Goal: Information Seeking & Learning: Learn about a topic

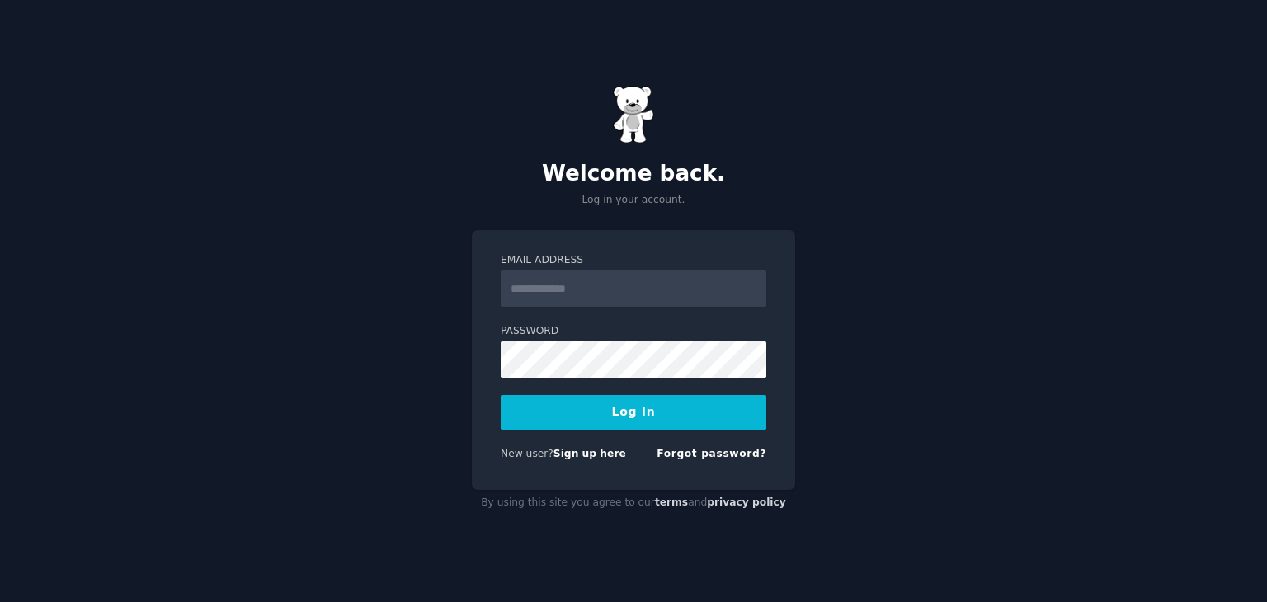
type input "**********"
click at [610, 417] on button "Log In" at bounding box center [634, 412] width 266 height 35
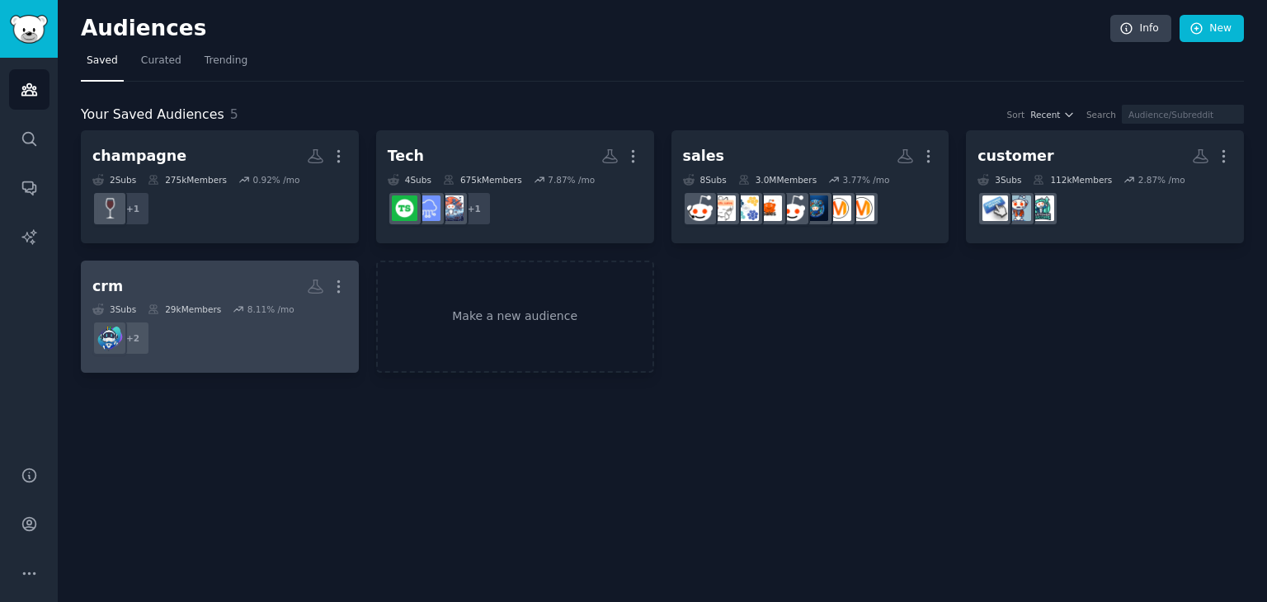
click at [267, 331] on dd "+ 2" at bounding box center [219, 338] width 255 height 46
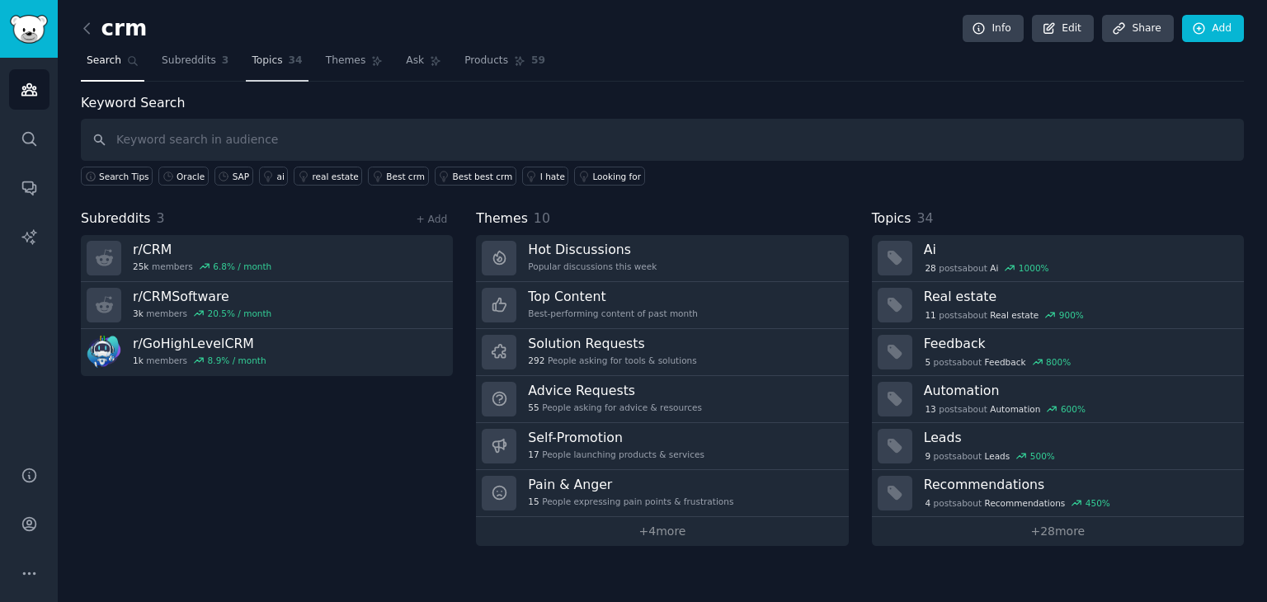
click at [252, 59] on span "Topics" at bounding box center [267, 61] width 31 height 15
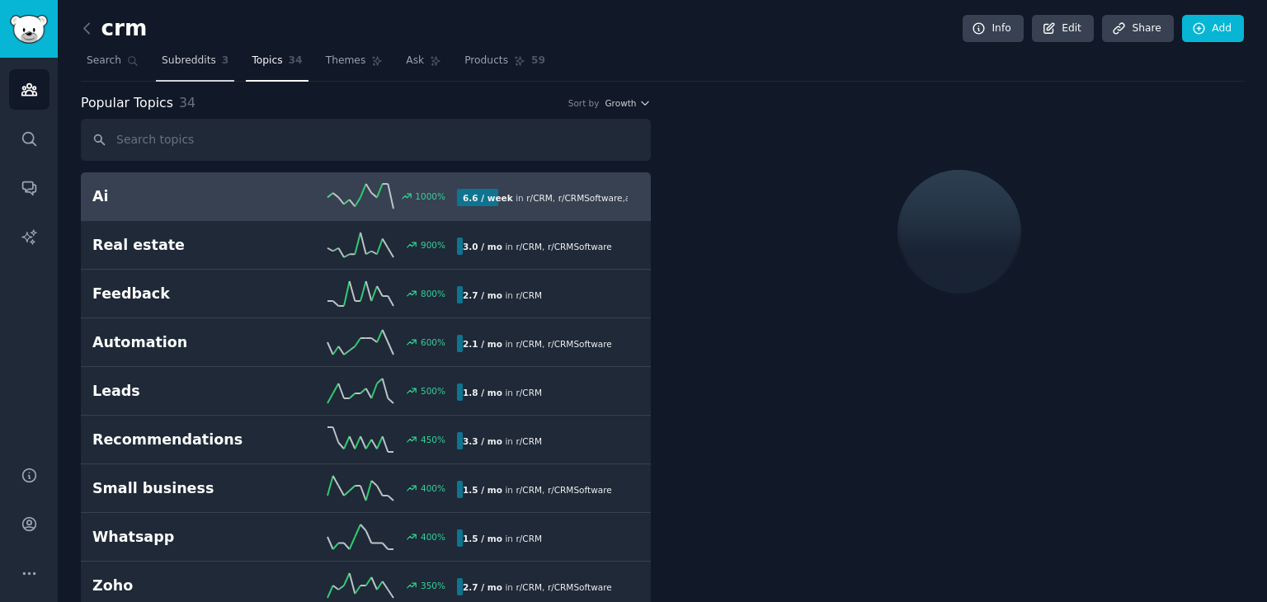
click at [183, 65] on span "Subreddits" at bounding box center [189, 61] width 54 height 15
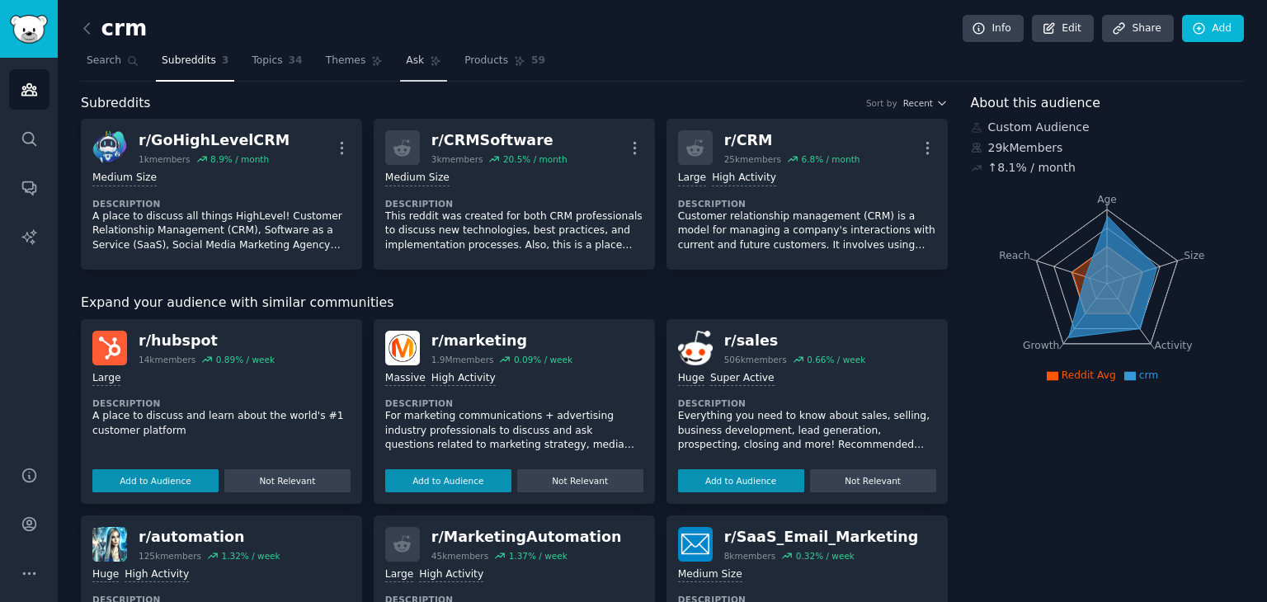
click at [407, 61] on link "Ask" at bounding box center [423, 65] width 47 height 34
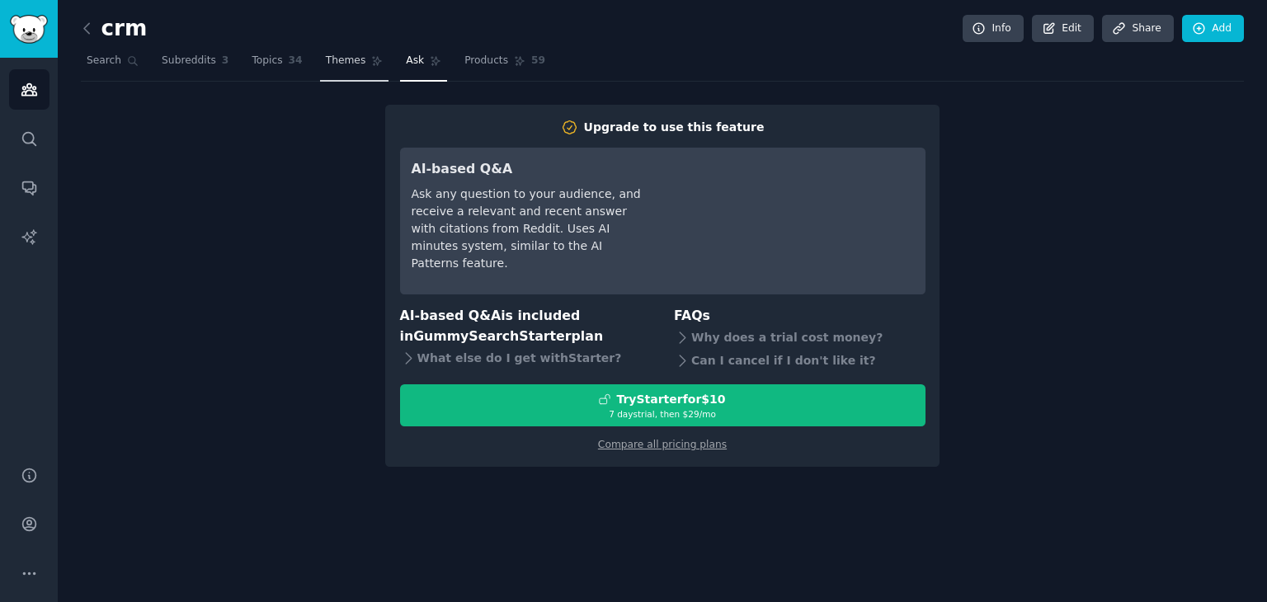
click at [373, 64] on icon at bounding box center [377, 61] width 9 height 9
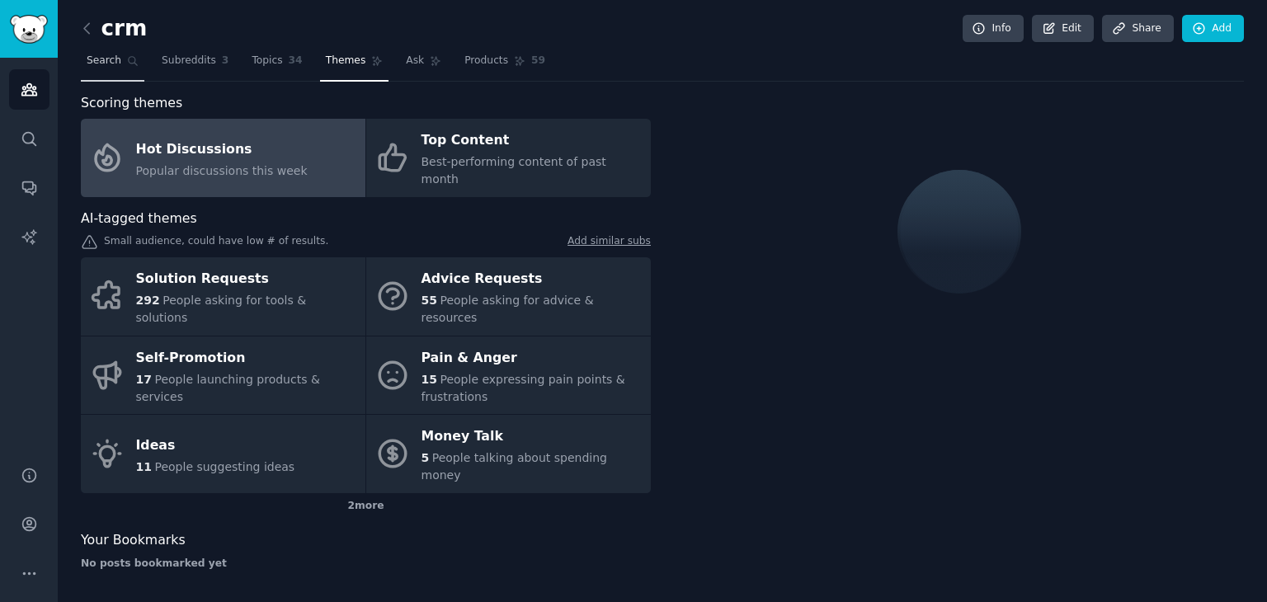
click at [107, 64] on span "Search" at bounding box center [104, 61] width 35 height 15
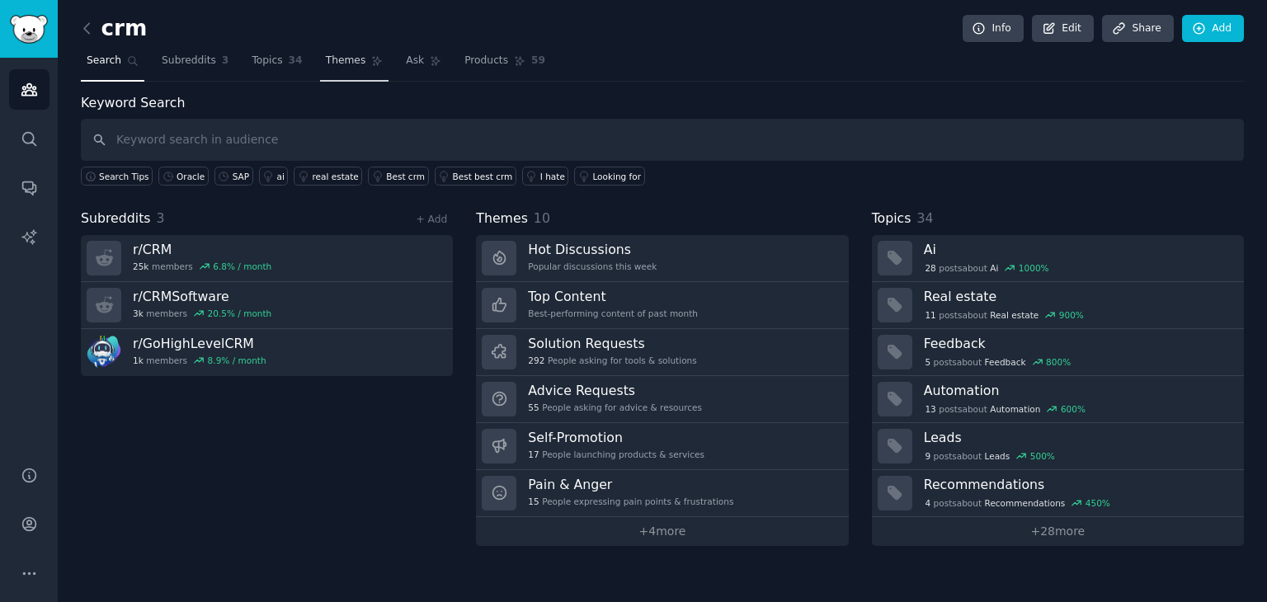
click at [341, 58] on span "Themes" at bounding box center [346, 61] width 40 height 15
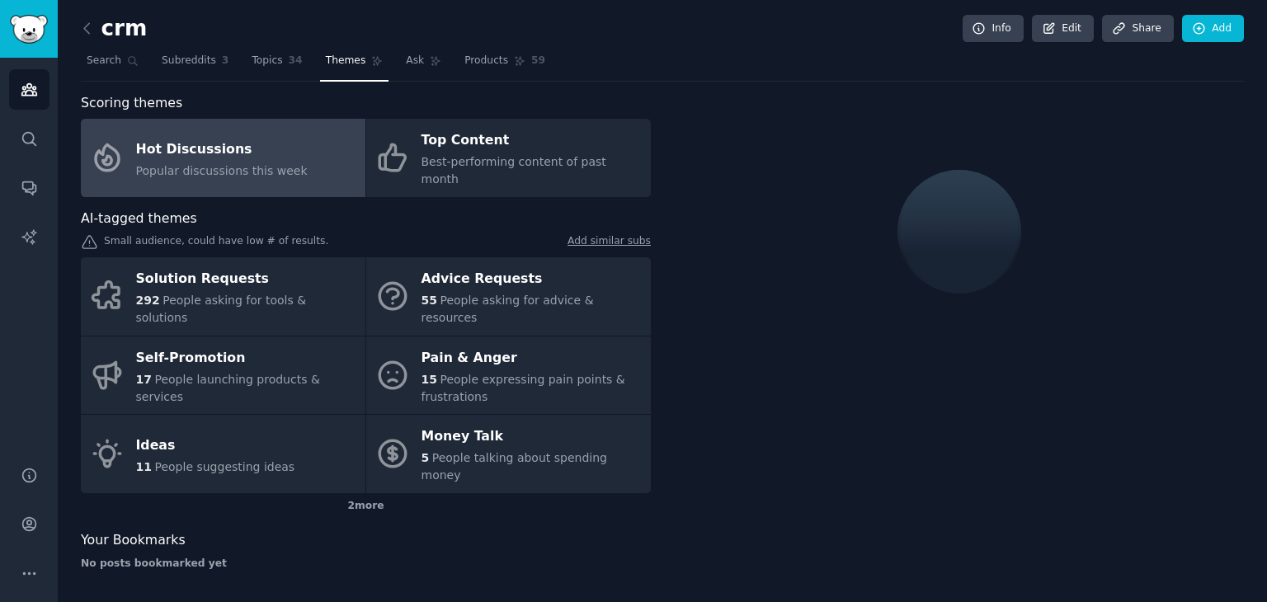
click at [172, 143] on div "Hot Discussions" at bounding box center [222, 149] width 172 height 26
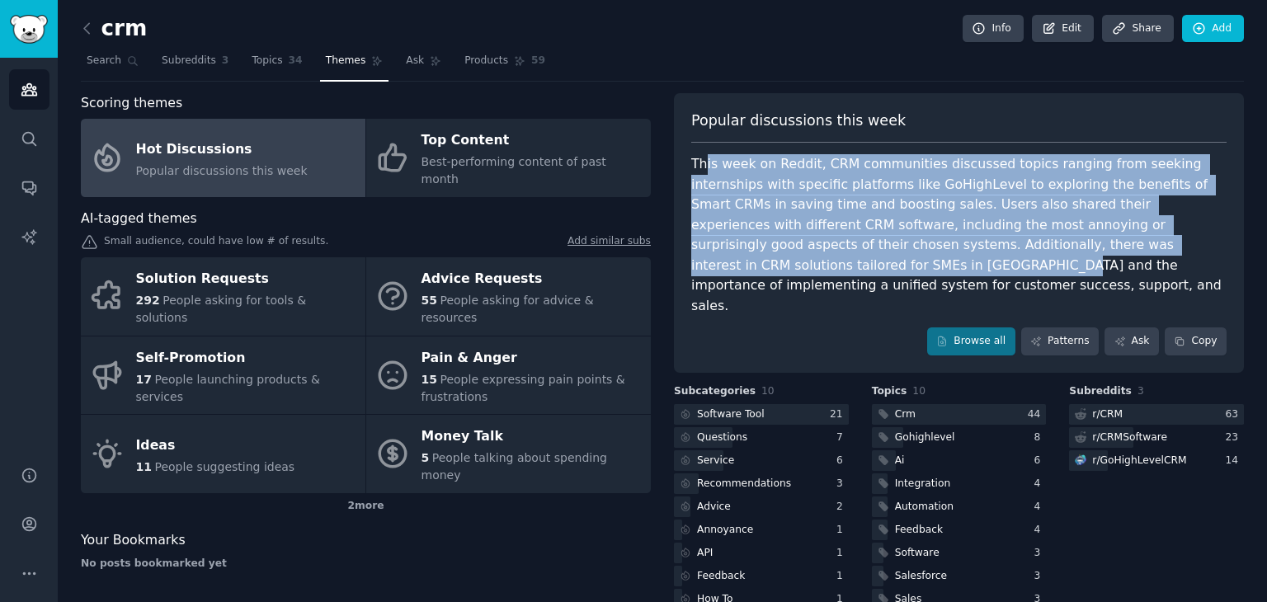
drag, startPoint x: 713, startPoint y: 162, endPoint x: 1204, endPoint y: 250, distance: 499.3
click at [1181, 245] on div "This week on Reddit, CRM communities discussed topics ranging from seeking inte…" at bounding box center [958, 235] width 535 height 162
click at [1212, 251] on div "This week on Reddit, CRM communities discussed topics ranging from seeking inte…" at bounding box center [958, 235] width 535 height 162
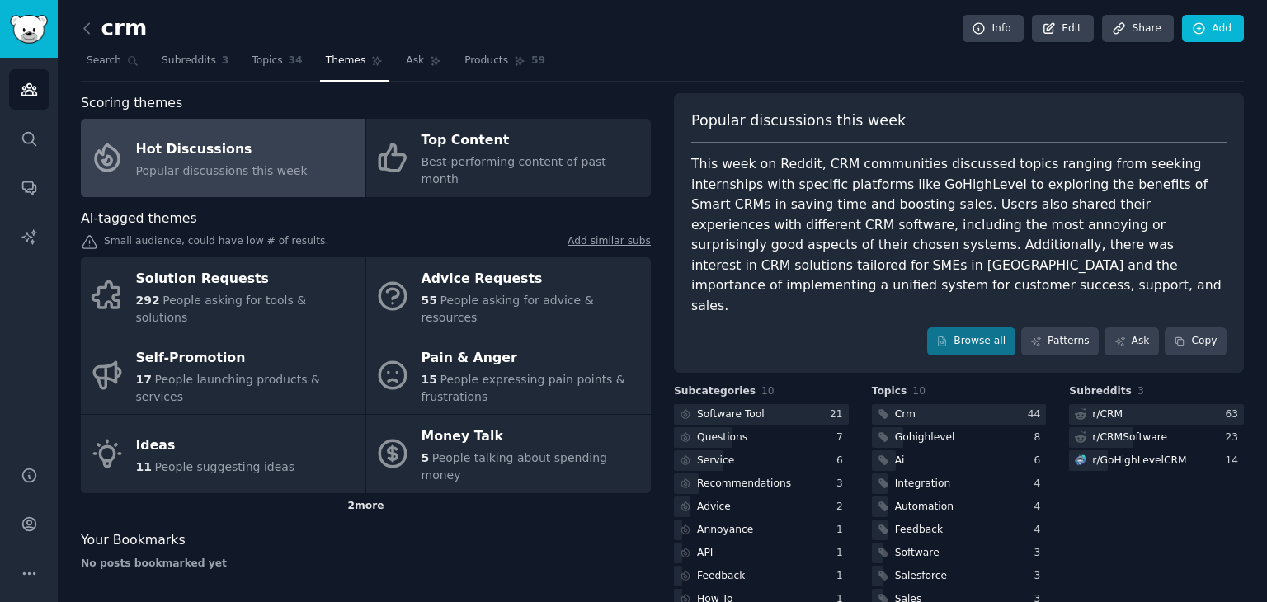
click at [373, 493] on div "2 more" at bounding box center [366, 506] width 570 height 26
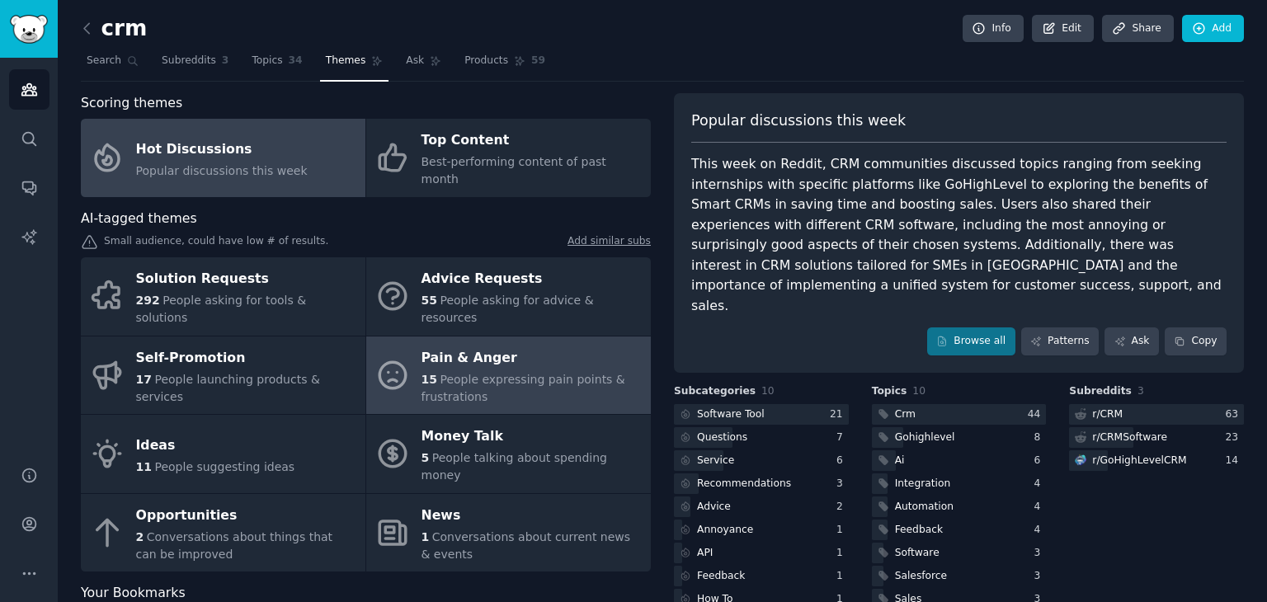
click at [456, 371] on div "15 People expressing pain points & frustrations" at bounding box center [531, 388] width 221 height 35
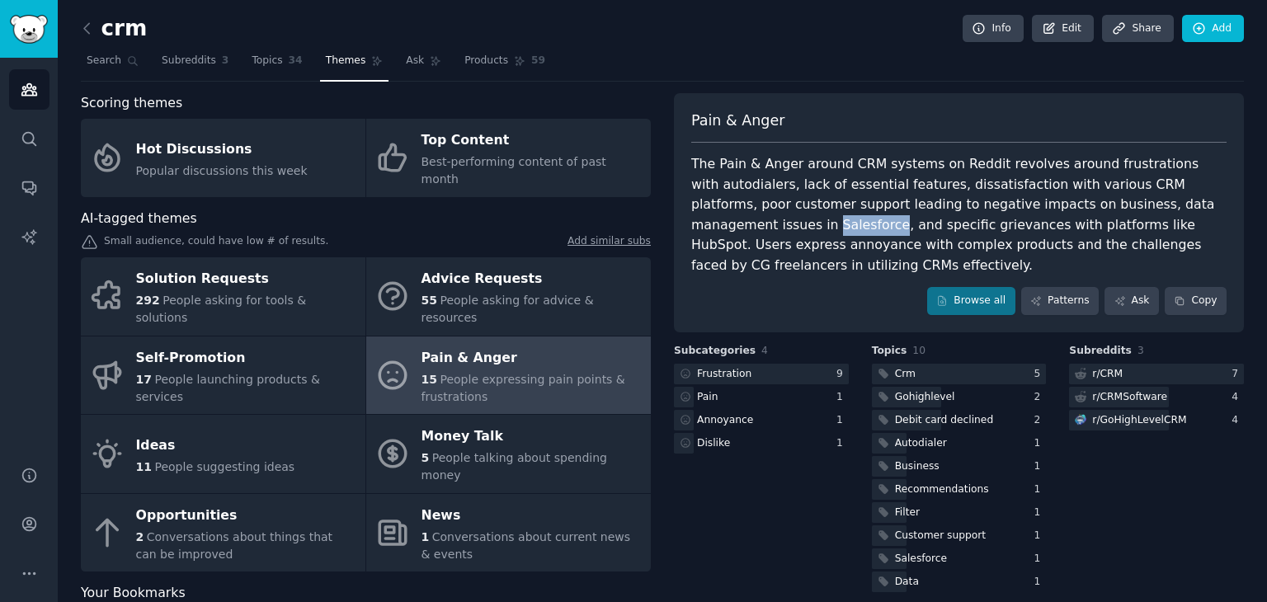
drag, startPoint x: 688, startPoint y: 226, endPoint x: 747, endPoint y: 226, distance: 59.4
click at [747, 226] on div "Pain & Anger The Pain & Anger around CRM systems on Reddit revolves around frus…" at bounding box center [959, 212] width 570 height 239
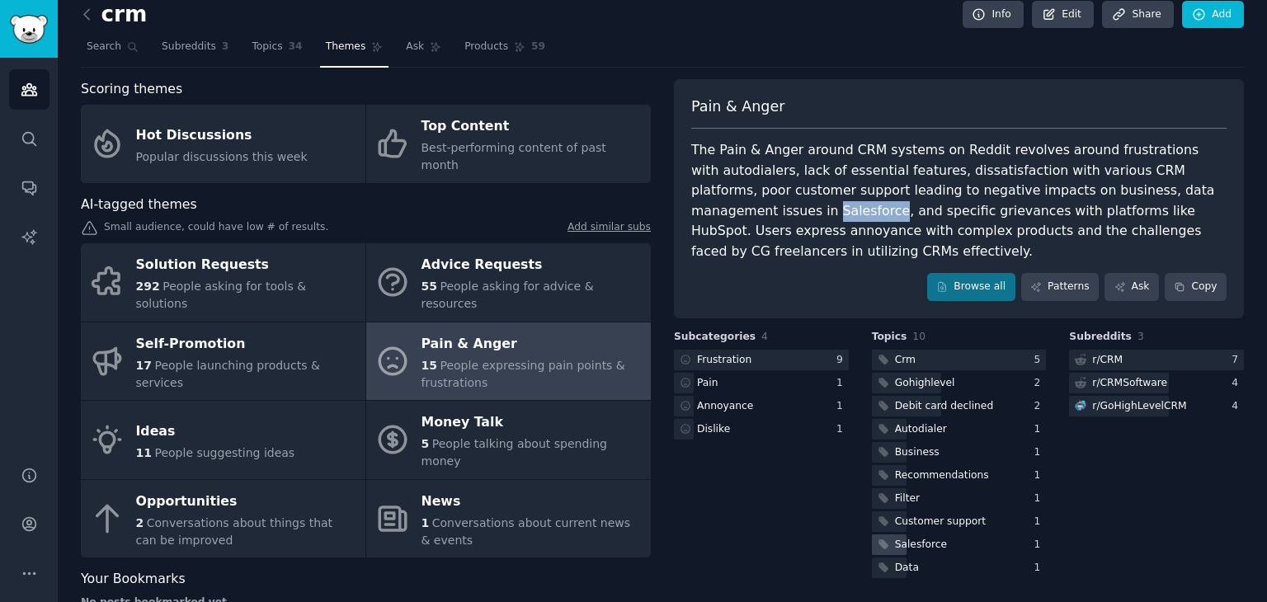
click at [947, 542] on div "Salesforce" at bounding box center [959, 544] width 175 height 21
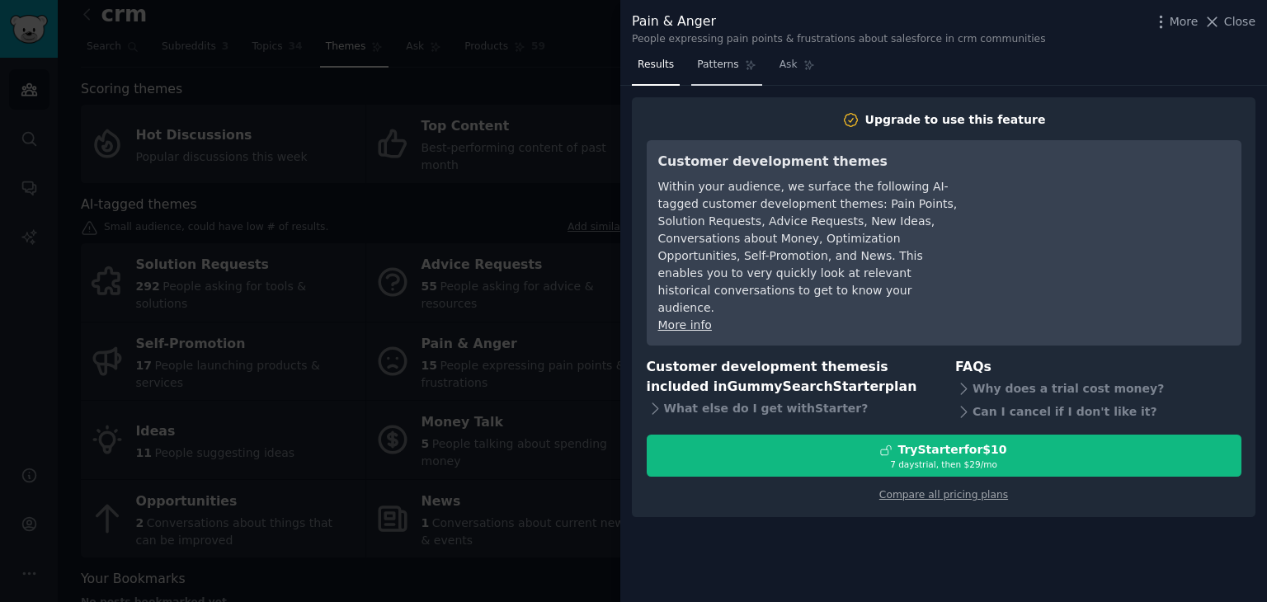
click at [733, 68] on link "Patterns" at bounding box center [726, 69] width 70 height 34
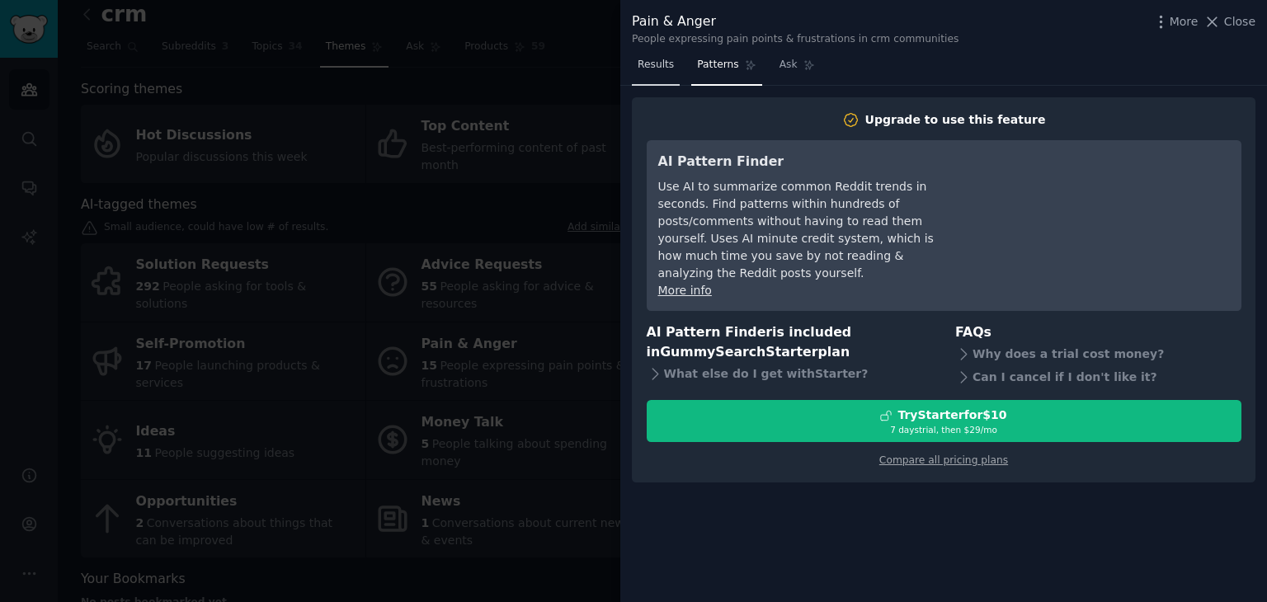
click at [647, 77] on link "Results" at bounding box center [656, 69] width 48 height 34
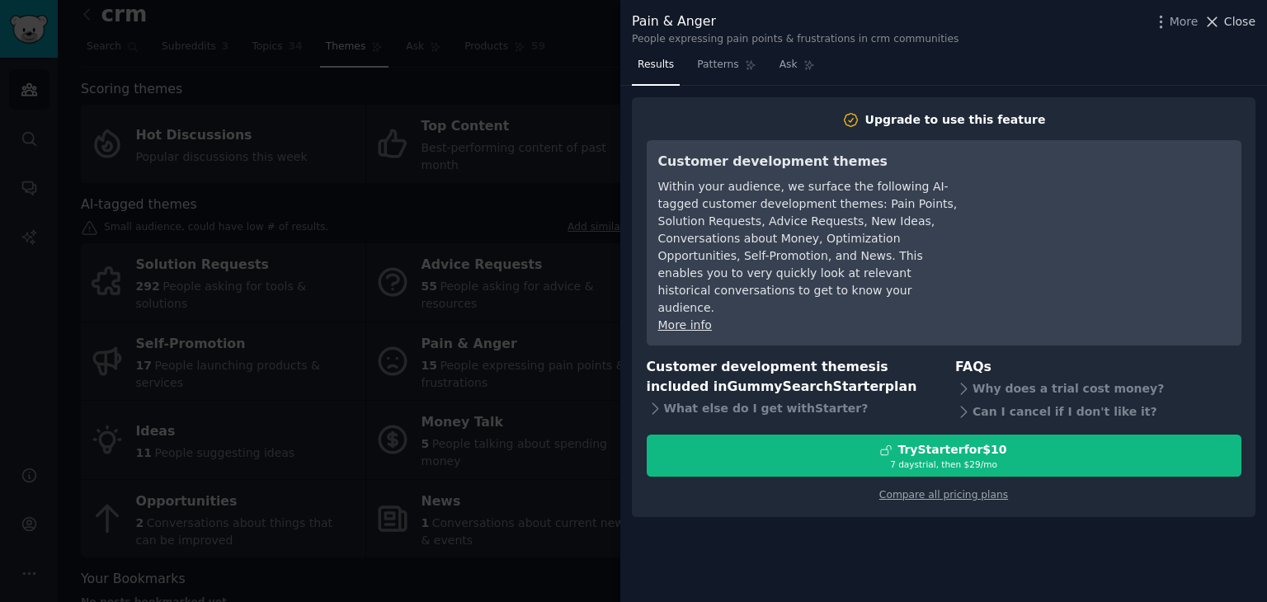
click at [1232, 26] on span "Close" at bounding box center [1239, 21] width 31 height 17
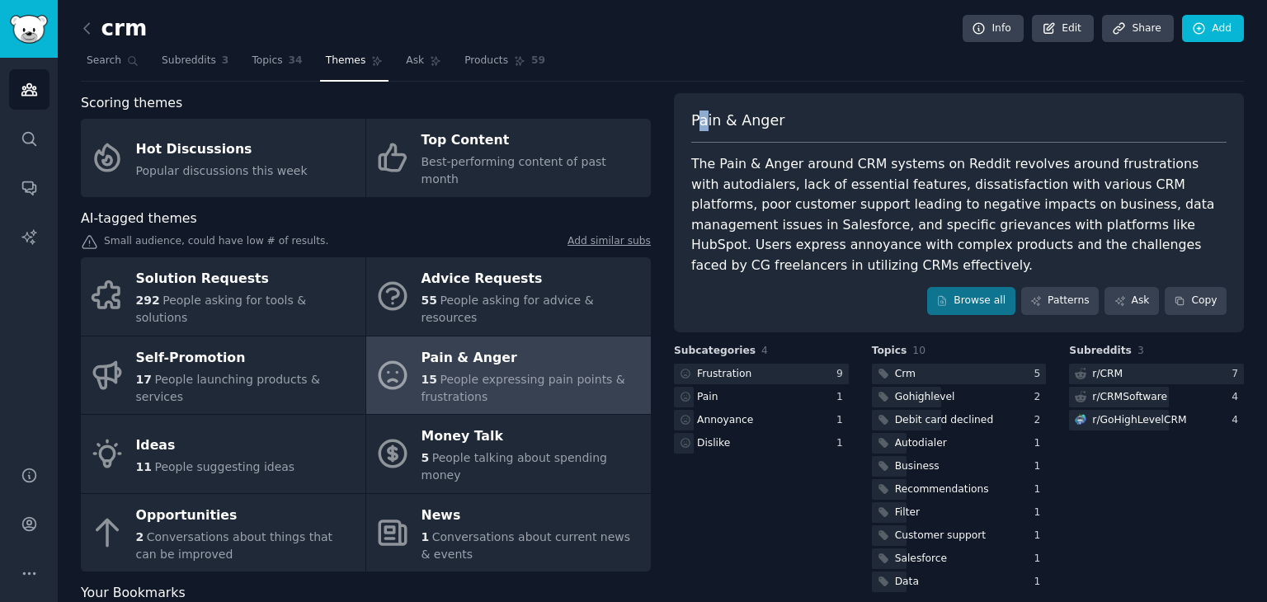
click at [706, 78] on div "crm Info Edit Share Add Search Subreddits 3 Topics 34 Themes Ask Products 59 Sc…" at bounding box center [662, 329] width 1163 height 612
click at [615, 43] on div "crm Info Edit Share Add" at bounding box center [662, 32] width 1163 height 34
click at [129, 21] on h2 "crm" at bounding box center [114, 29] width 66 height 26
click at [78, 33] on div "crm Info Edit Share Add Search Subreddits 3 Topics 34 Themes Ask Products 59 Sc…" at bounding box center [662, 329] width 1209 height 658
click at [92, 32] on icon at bounding box center [86, 28] width 17 height 17
